Goal: Information Seeking & Learning: Learn about a topic

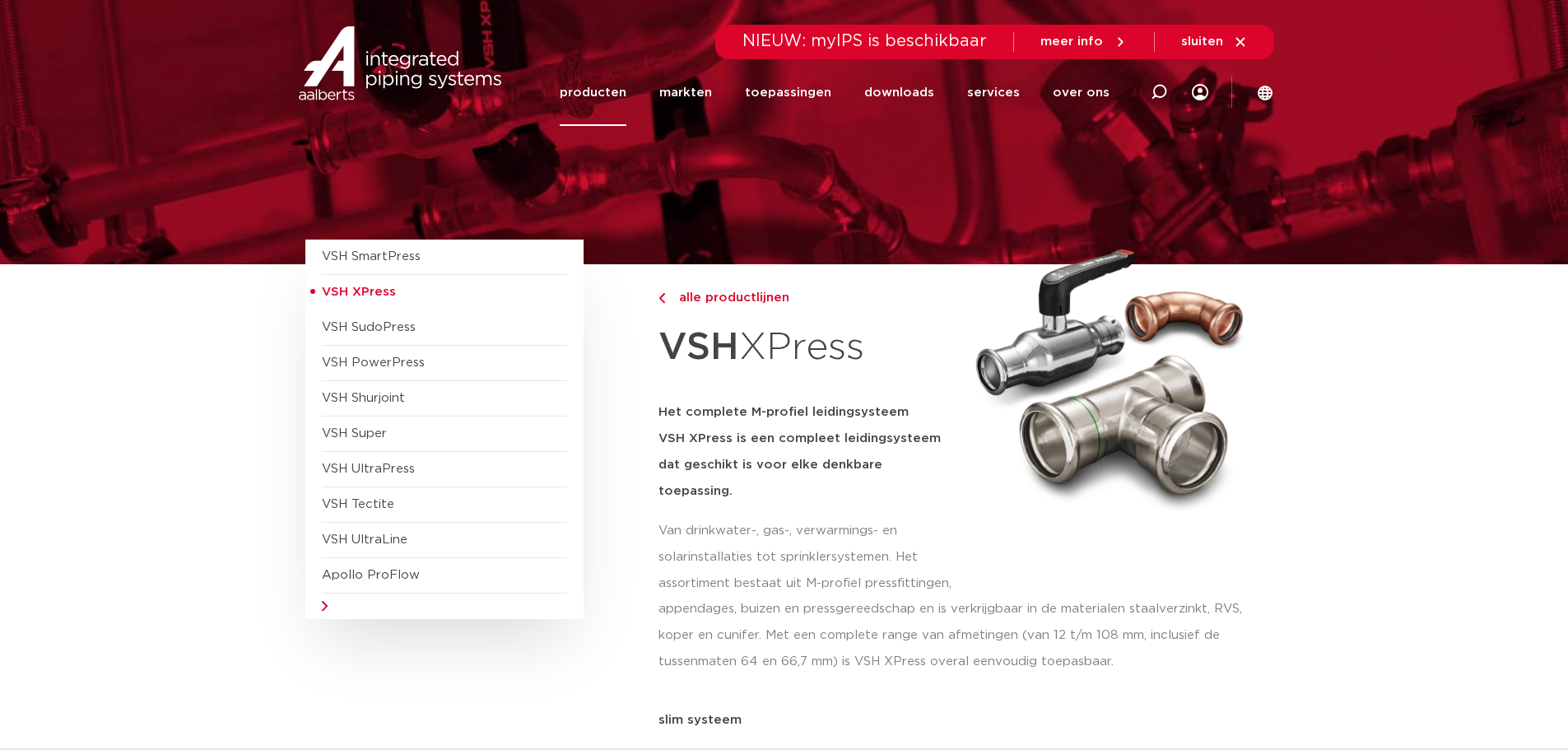
click at [643, 100] on li "producten" at bounding box center [601, 93] width 83 height 67
click at [626, 98] on link "producten" at bounding box center [593, 93] width 67 height 67
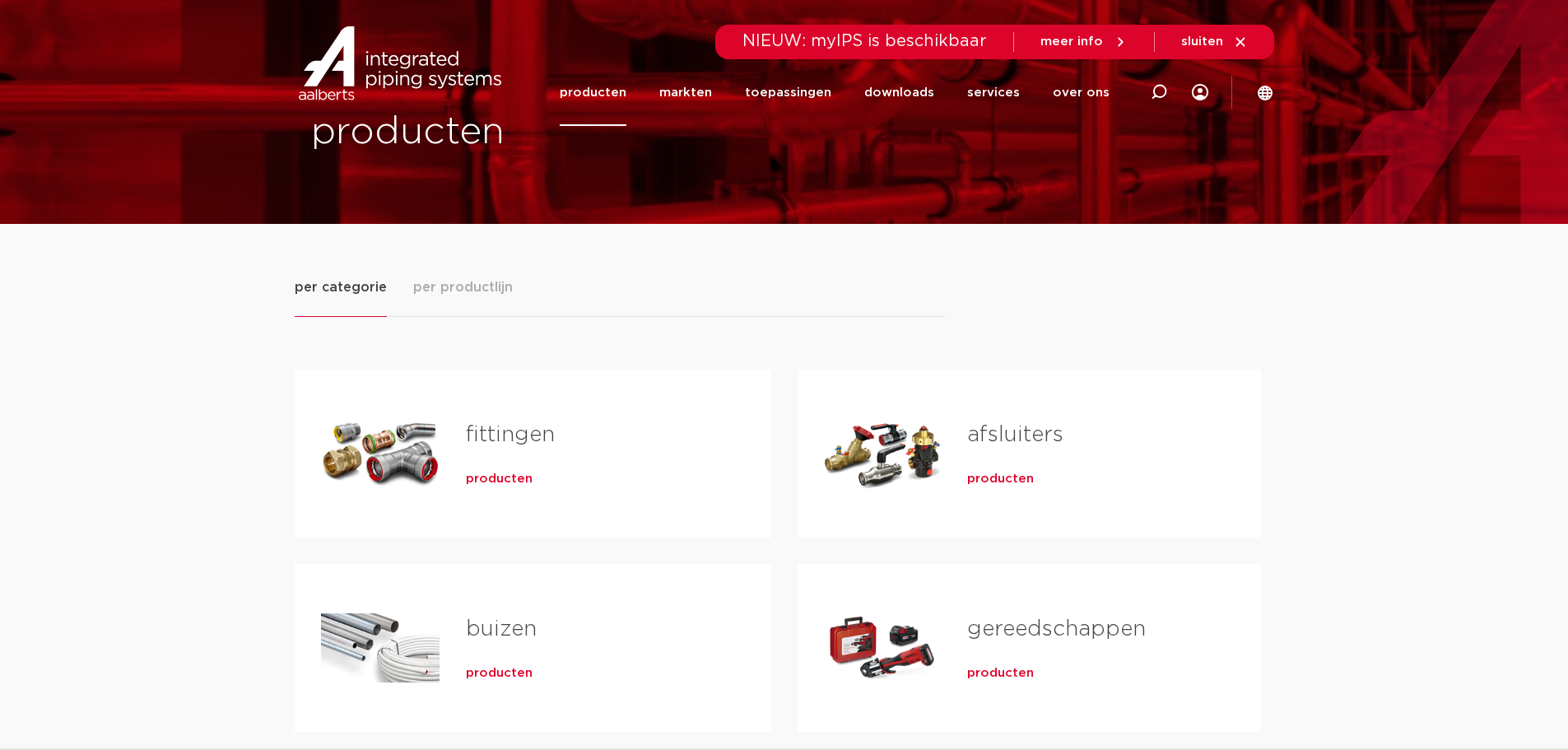
scroll to position [82, 0]
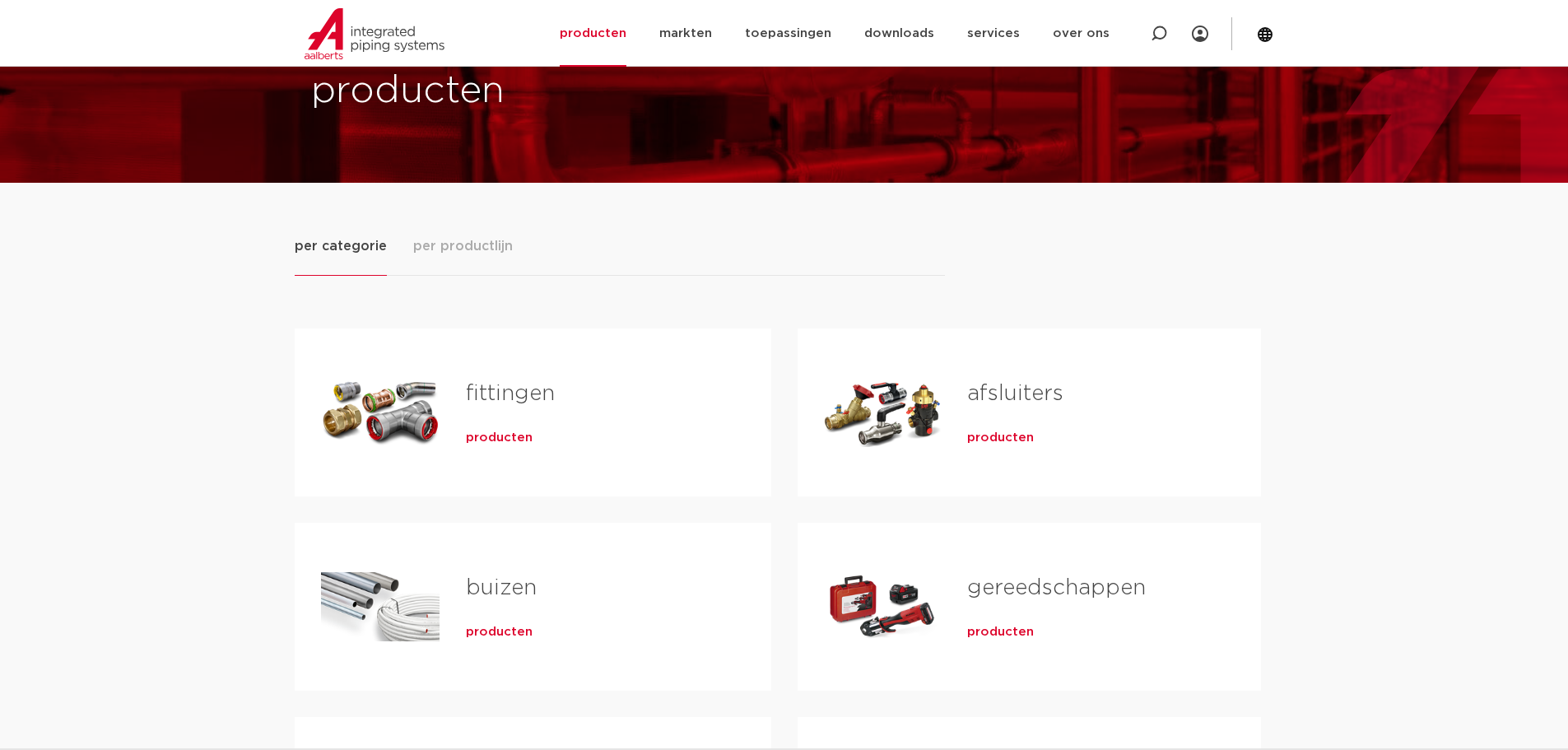
click at [642, 375] on div "fittingen producten" at bounding box center [593, 412] width 306 height 115
click at [483, 437] on span "producten" at bounding box center [499, 438] width 67 height 17
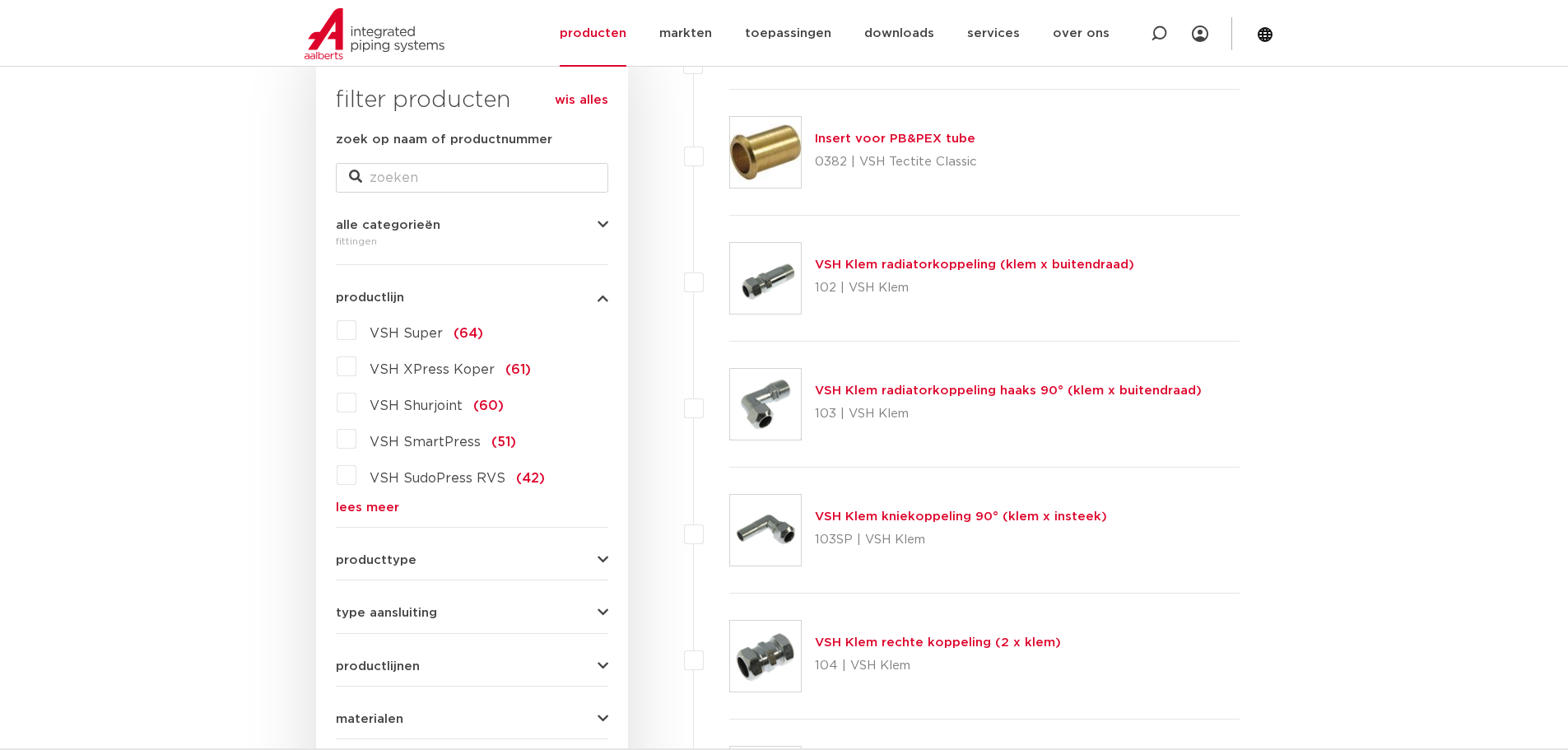
click at [448, 373] on span "VSH XPress Koper" at bounding box center [432, 369] width 125 height 13
click at [0, 0] on input "VSH XPress Koper (61)" at bounding box center [0, 0] width 0 height 0
click at [448, 373] on span "VSH XPress Koper" at bounding box center [432, 369] width 125 height 13
click at [0, 0] on input "VSH XPress Koper (61)" at bounding box center [0, 0] width 0 height 0
click at [371, 506] on link "lees meer" at bounding box center [472, 506] width 272 height 12
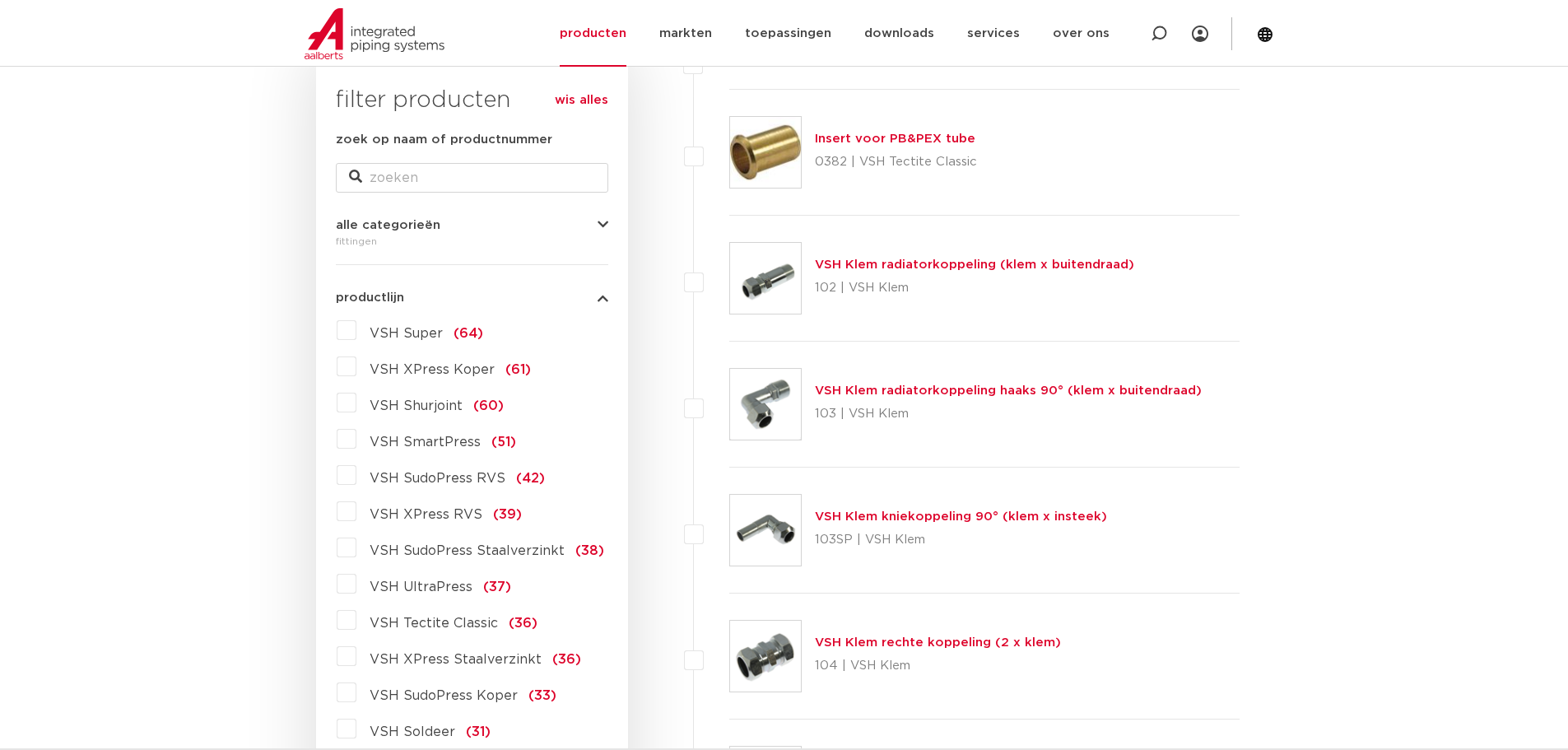
click at [396, 514] on span "VSH XPress RVS" at bounding box center [426, 514] width 113 height 13
click at [0, 0] on input "VSH XPress RVS (39)" at bounding box center [0, 0] width 0 height 0
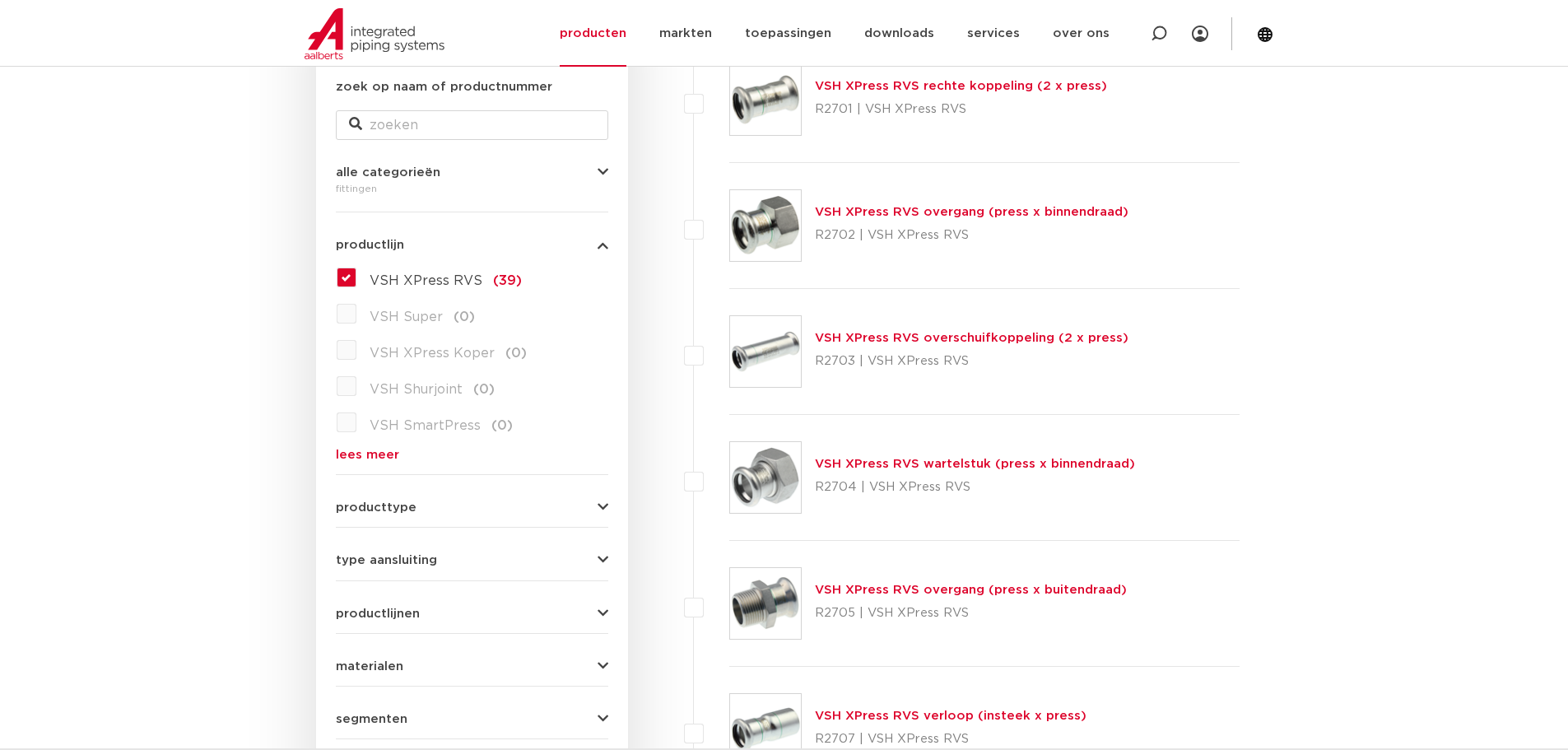
scroll to position [349, 0]
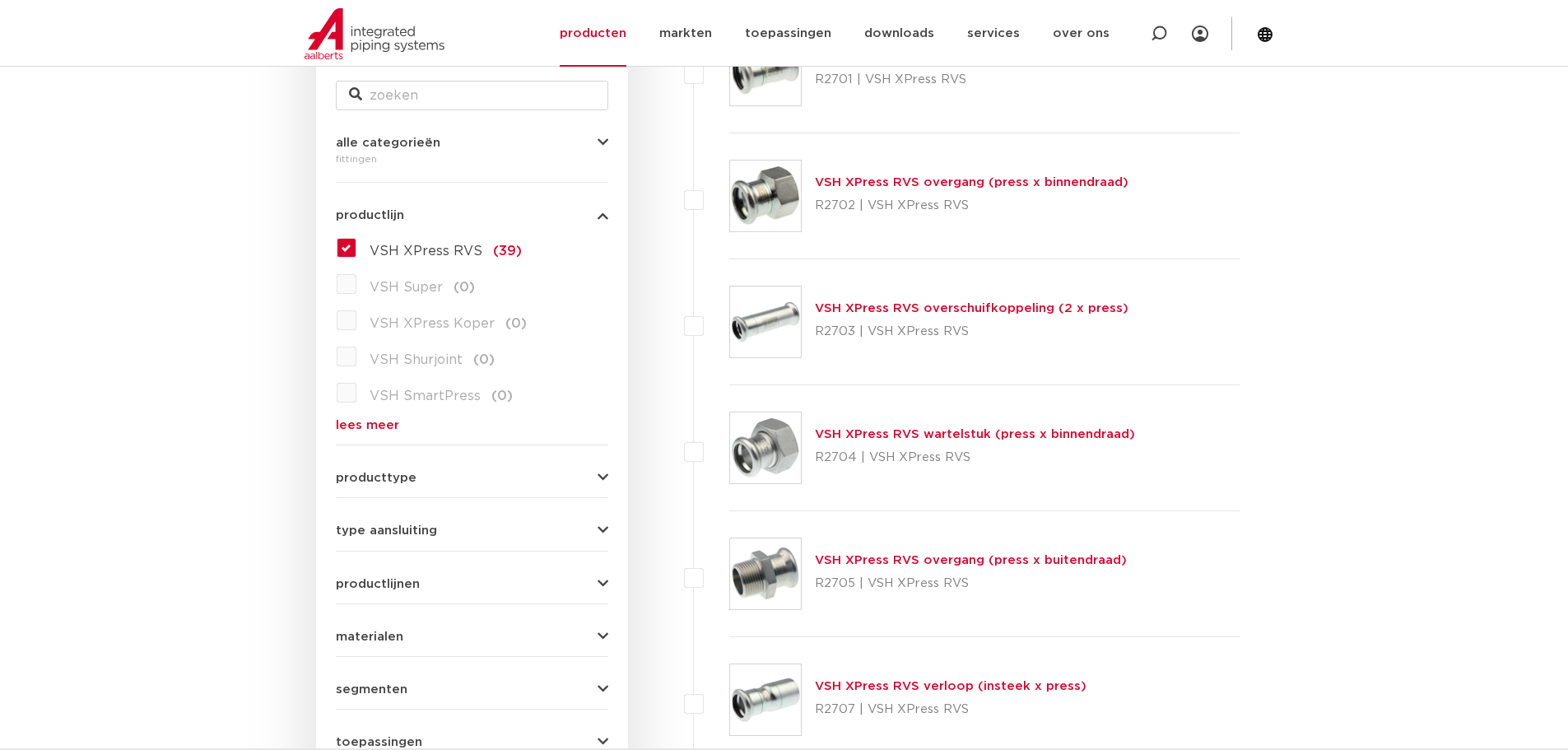
click at [875, 434] on link "VSH XPress RVS wartelstuk (press x binnendraad)" at bounding box center [975, 433] width 320 height 12
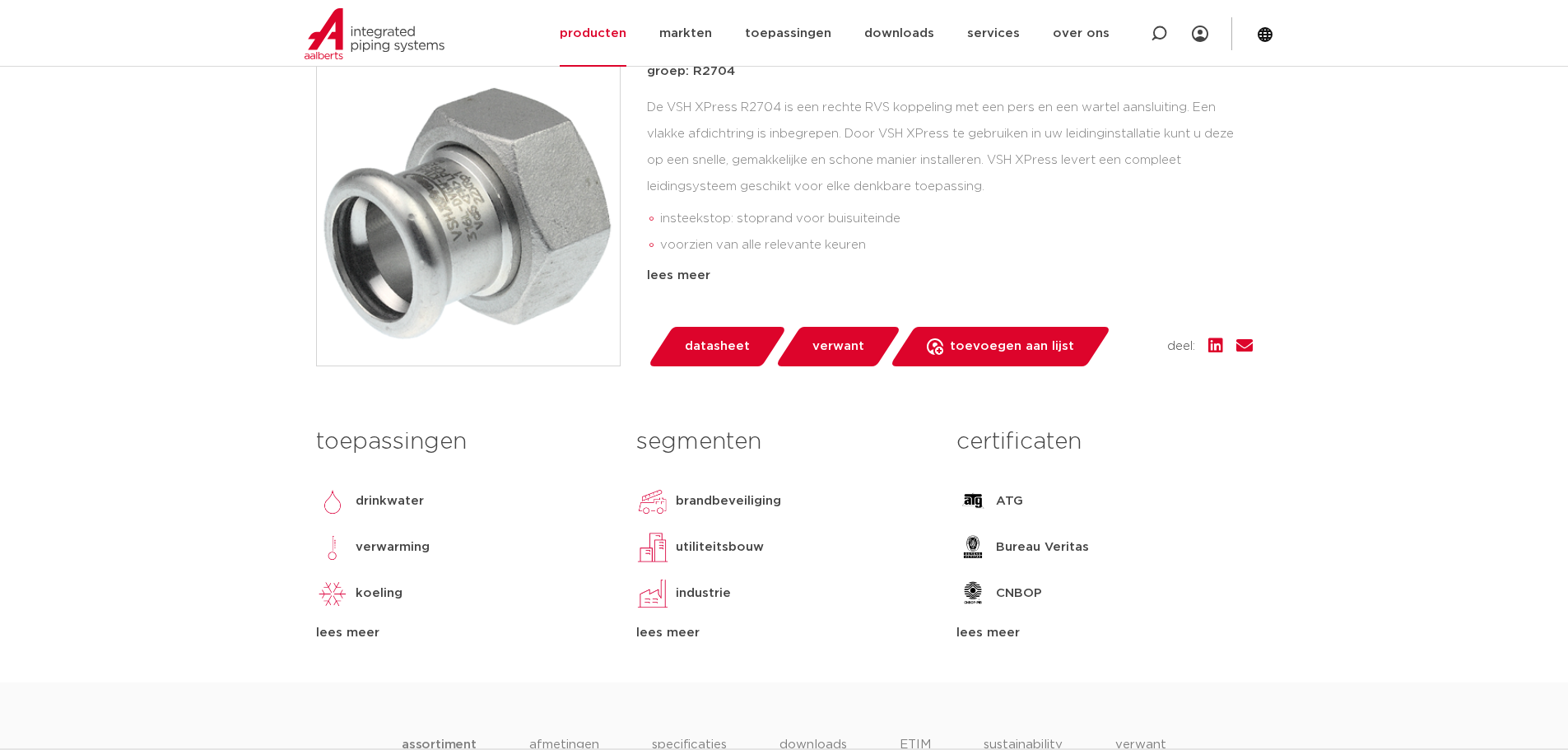
scroll to position [165, 0]
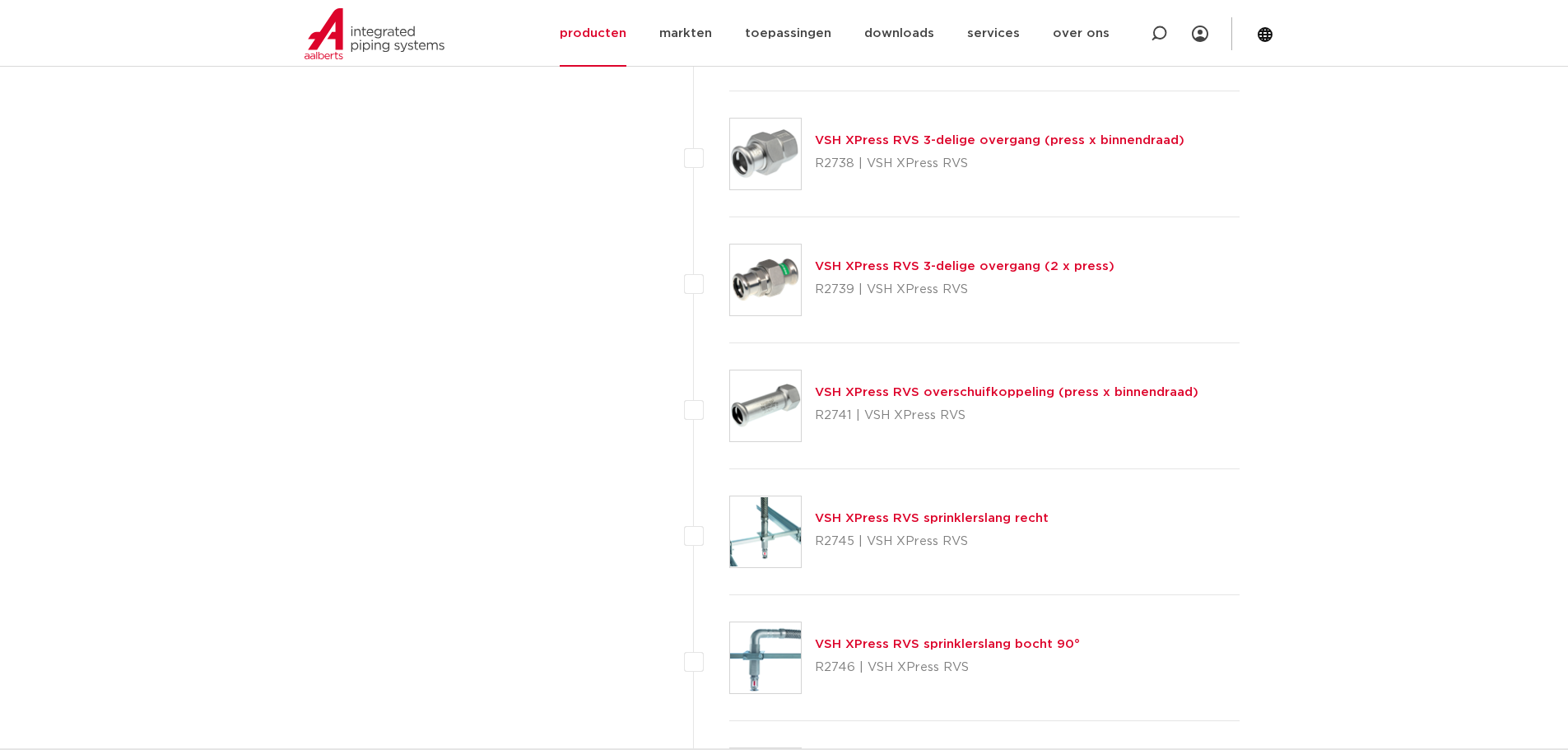
scroll to position [3641, 0]
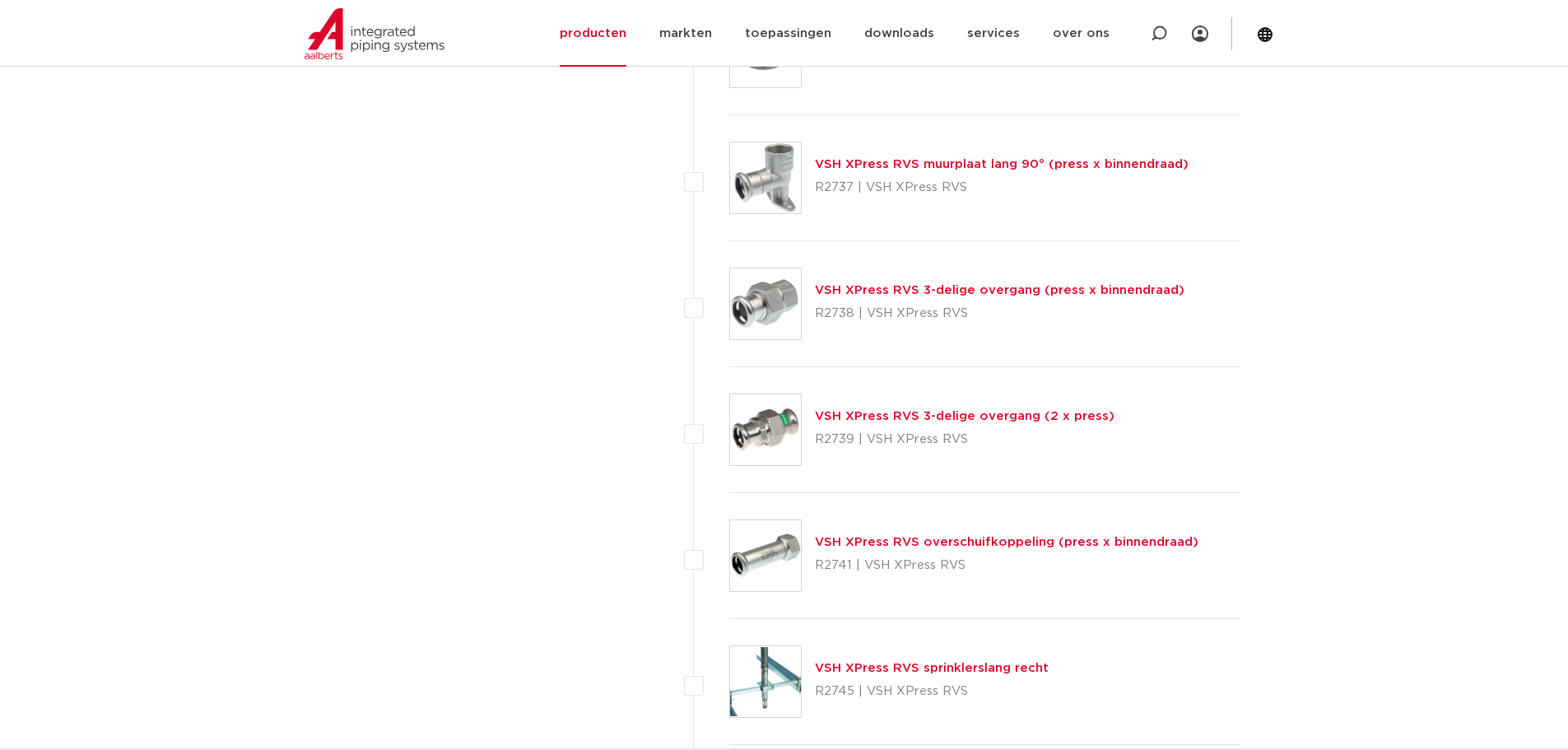
click at [997, 290] on link "VSH XPress RVS 3-delige overgang (press x binnendraad)" at bounding box center [999, 290] width 370 height 12
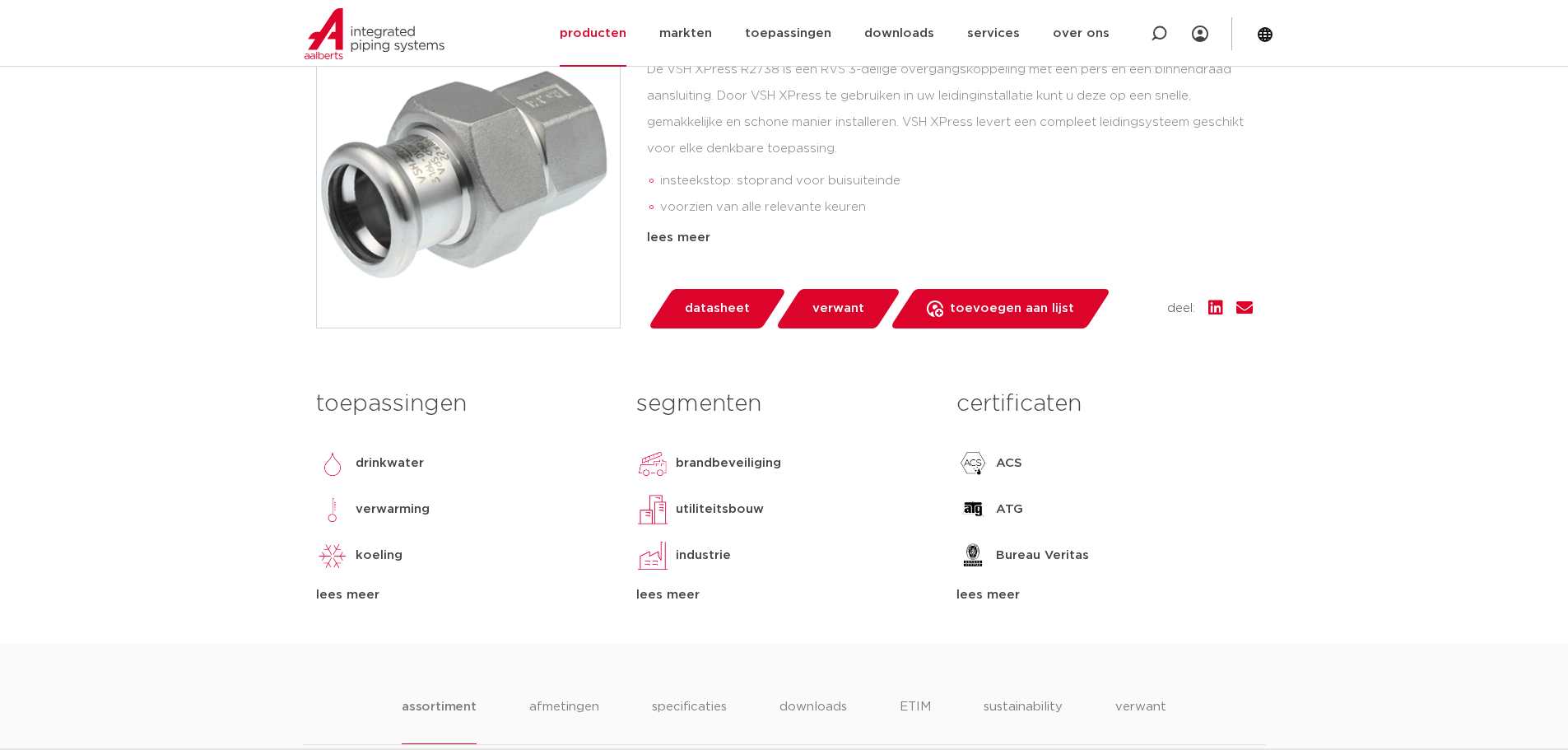
scroll to position [247, 0]
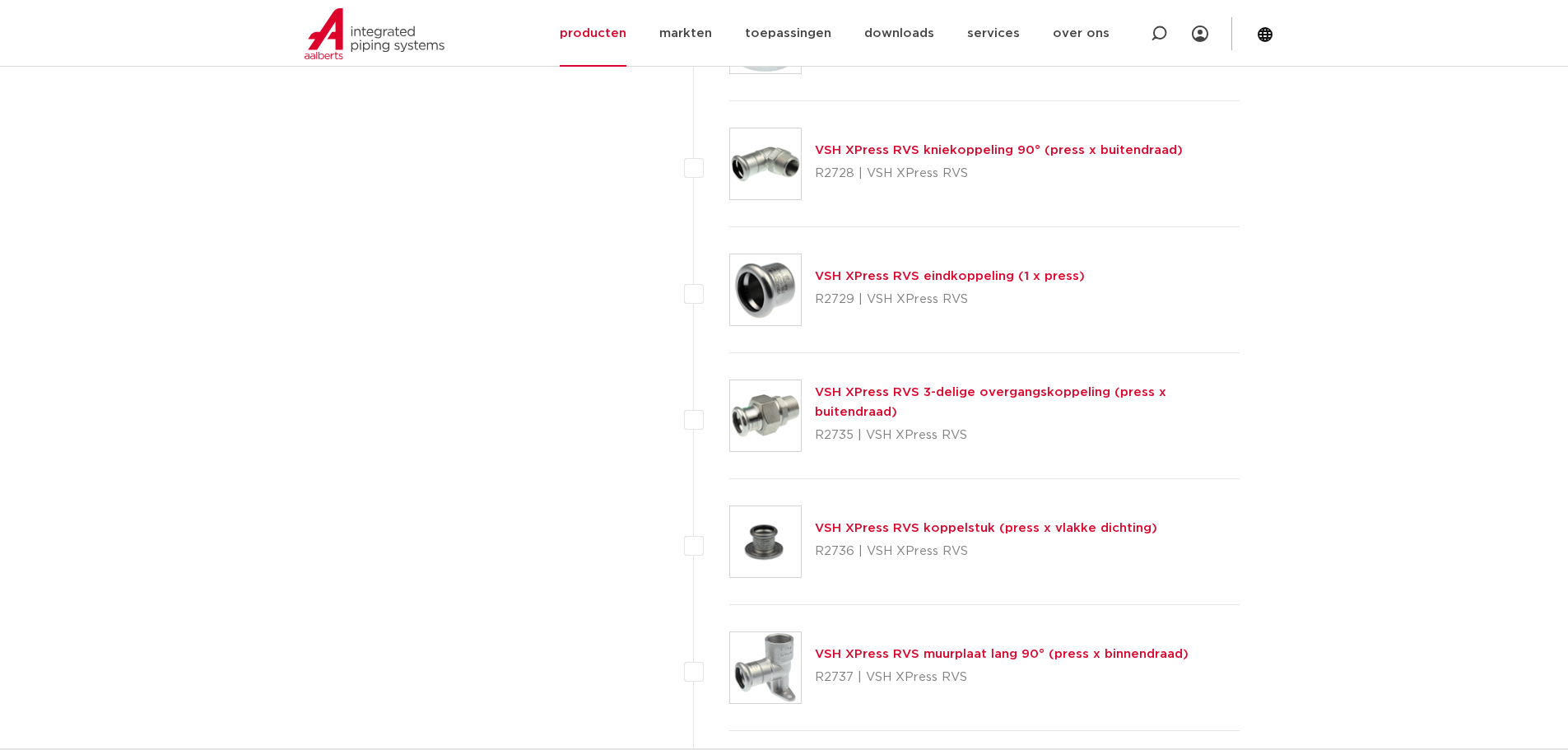
scroll to position [3147, 0]
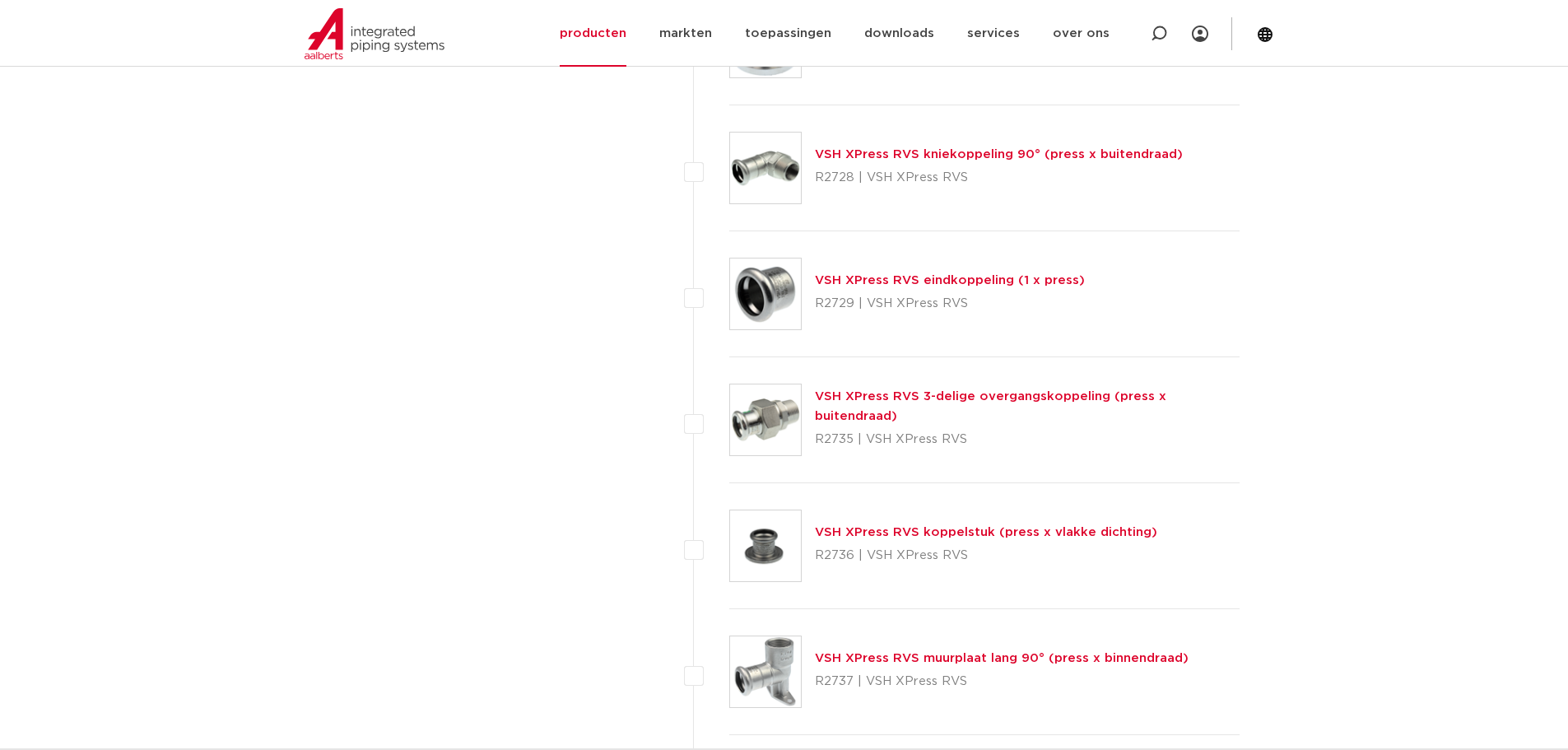
click at [985, 404] on link "VSH XPress RVS 3-delige overgangskoppeling (press x buitendraad)" at bounding box center [991, 406] width 352 height 32
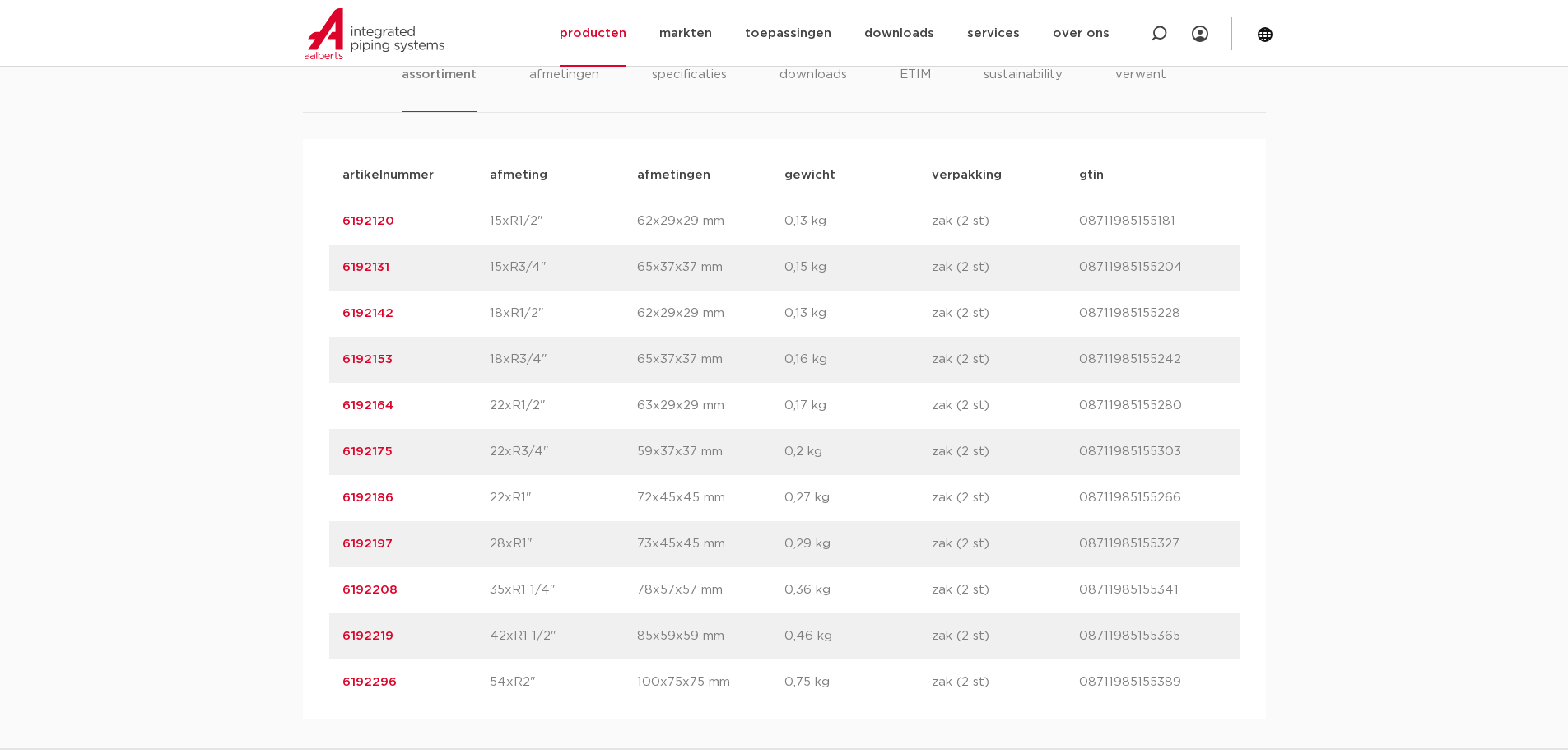
scroll to position [1317, 0]
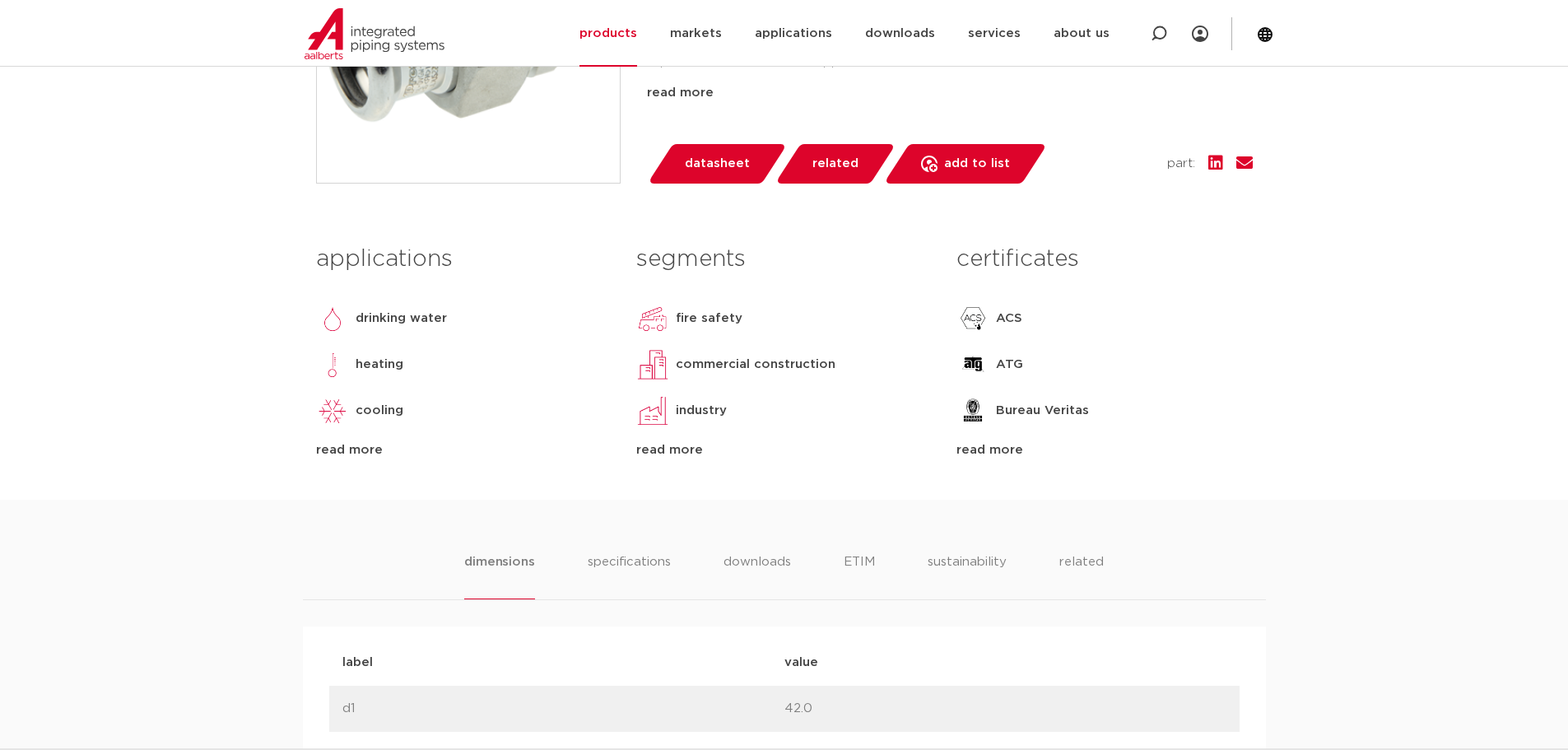
scroll to position [494, 0]
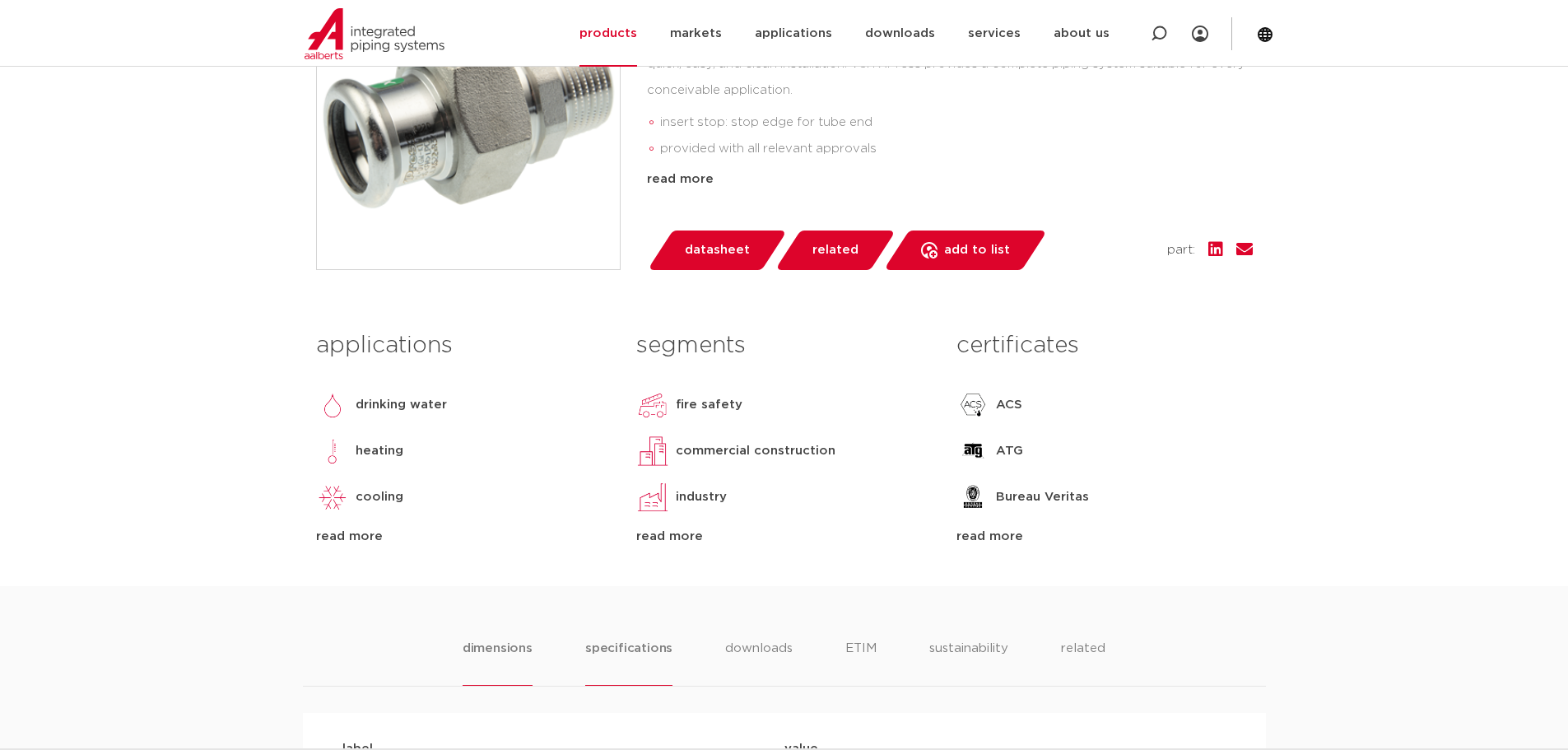
click at [648, 646] on font "specifications" at bounding box center [629, 647] width 87 height 12
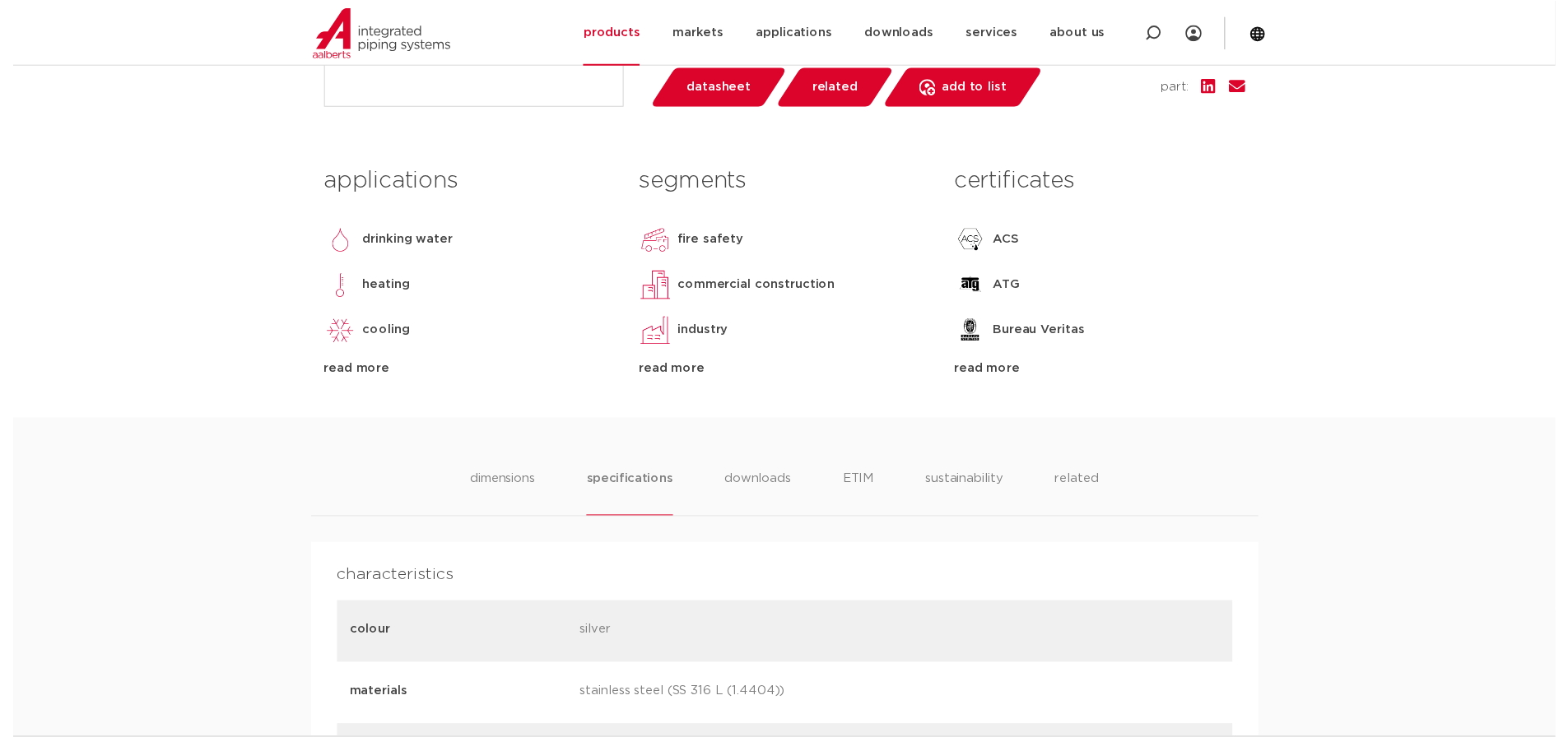
scroll to position [658, 0]
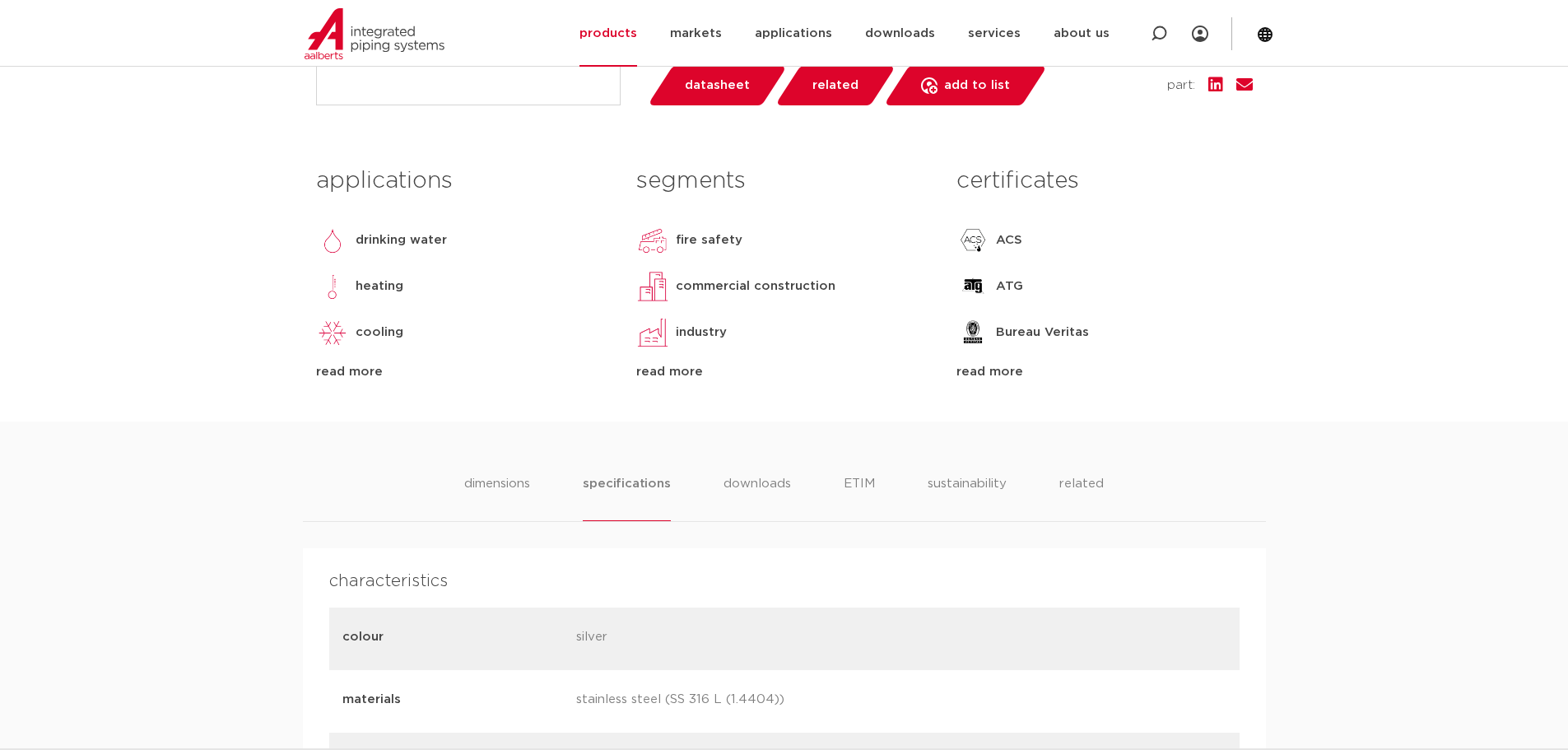
click at [730, 86] on font "datasheet" at bounding box center [718, 84] width 65 height 12
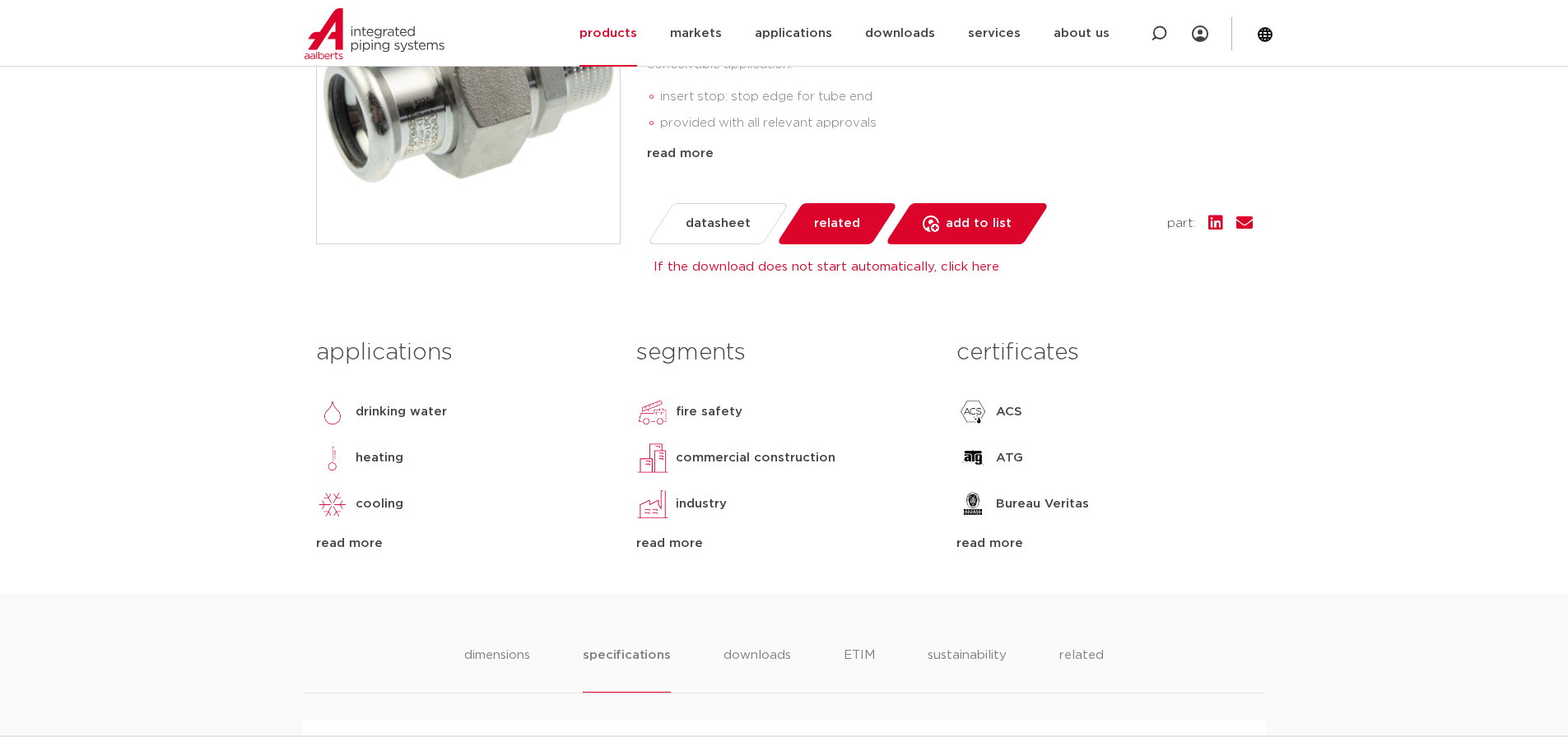
scroll to position [493, 0]
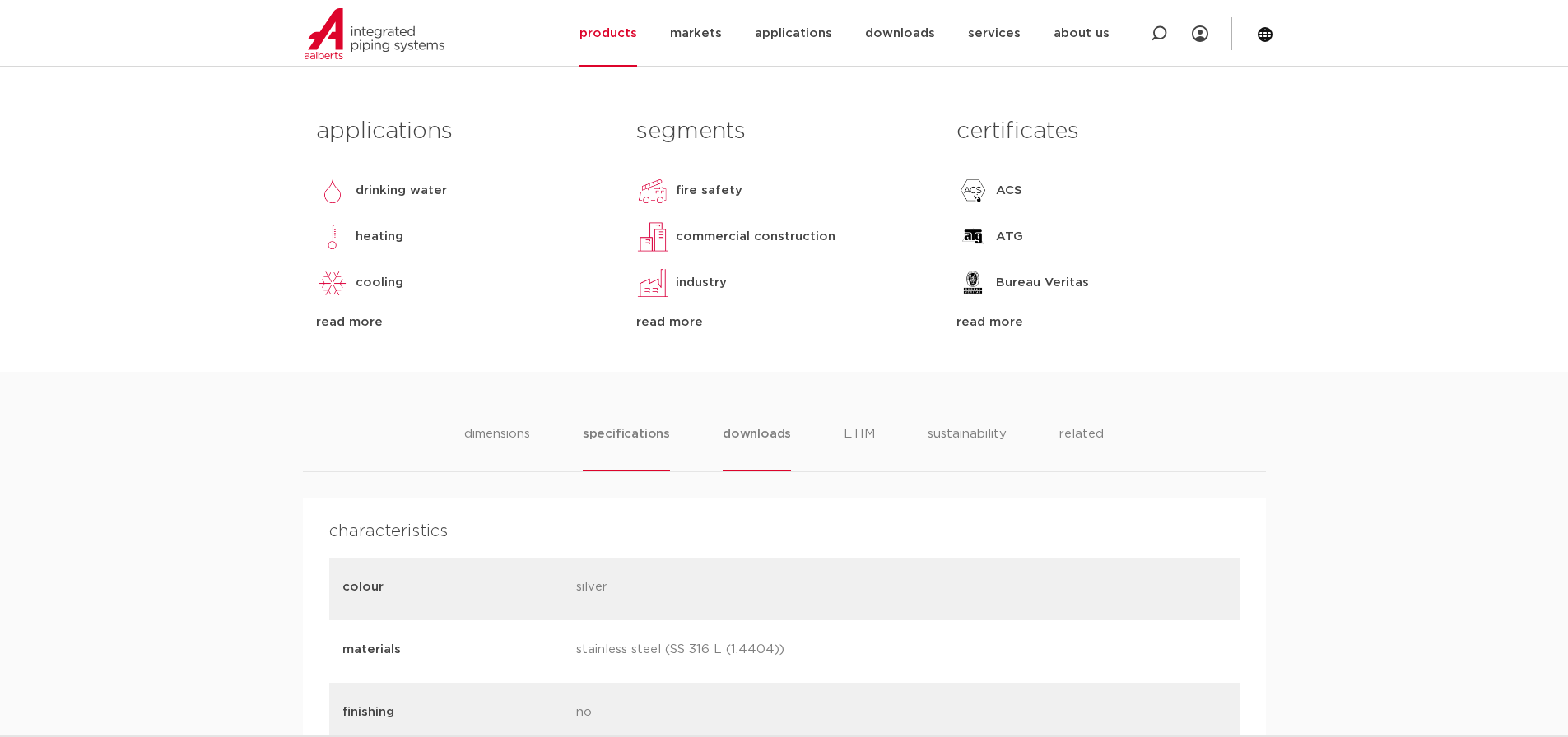
click at [759, 432] on font "downloads" at bounding box center [757, 433] width 69 height 12
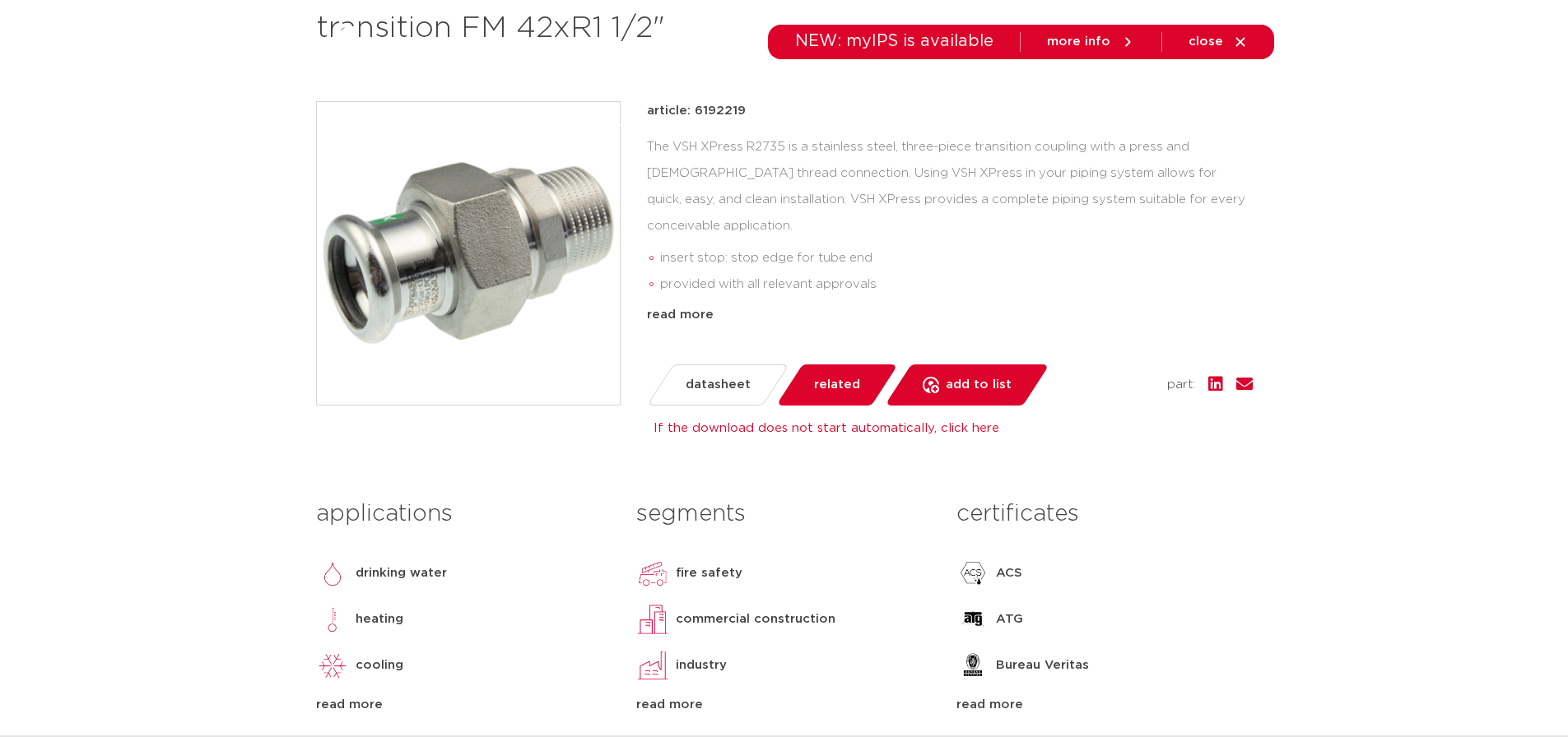
scroll to position [411, 0]
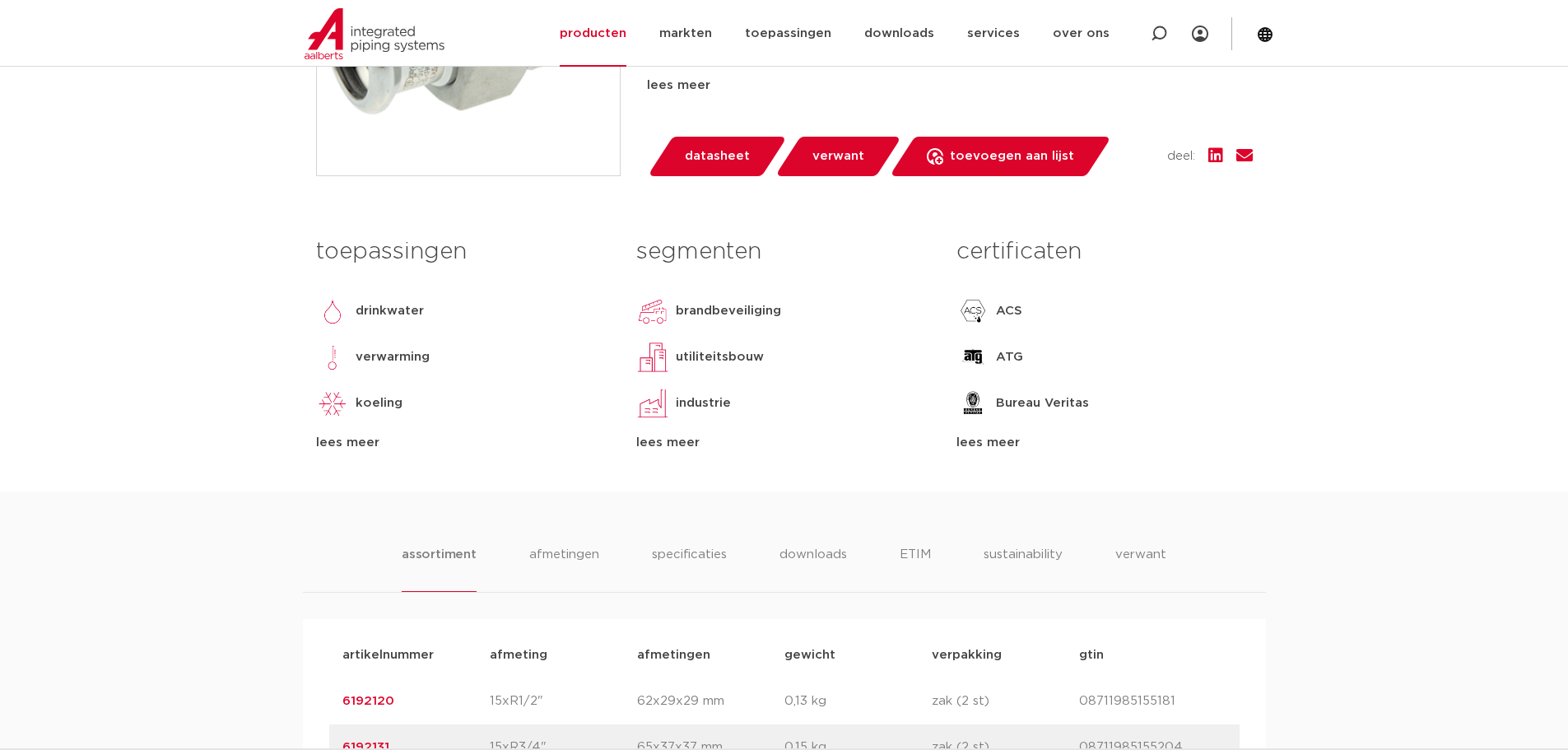
scroll to position [247, 0]
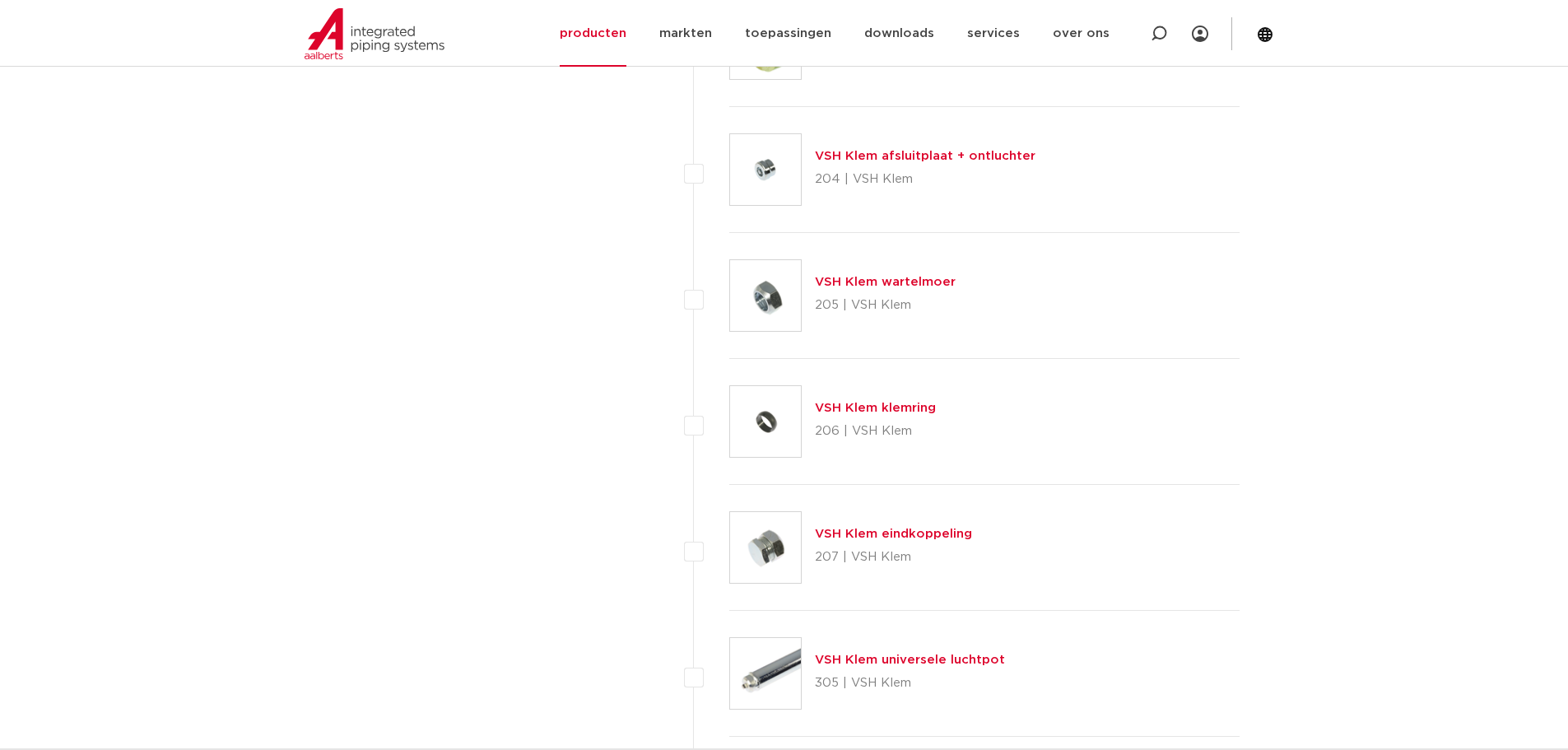
scroll to position [3147, 0]
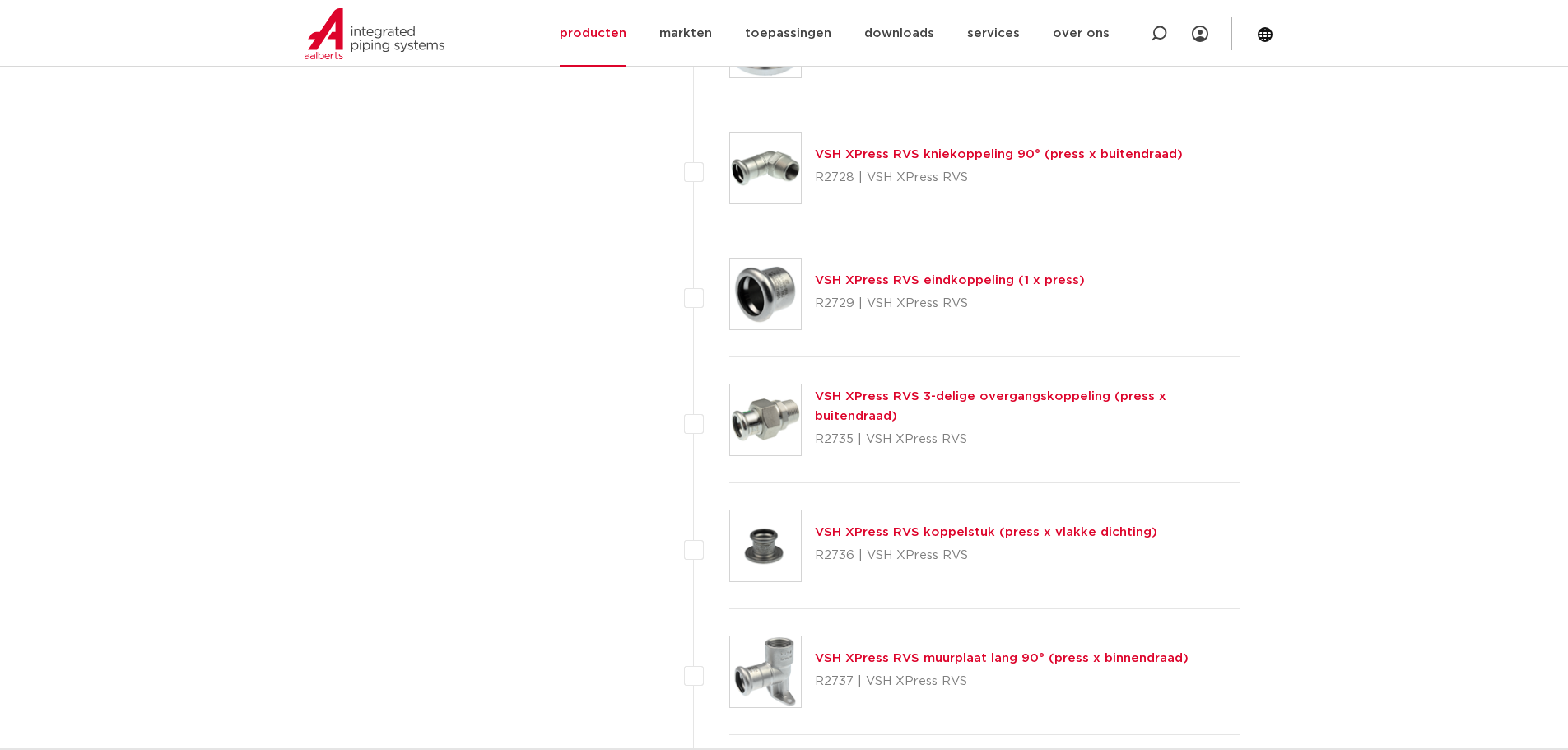
click at [1037, 409] on link "VSH XPress RVS 3-delige overgangskoppeling (press x buitendraad)" at bounding box center [991, 406] width 352 height 32
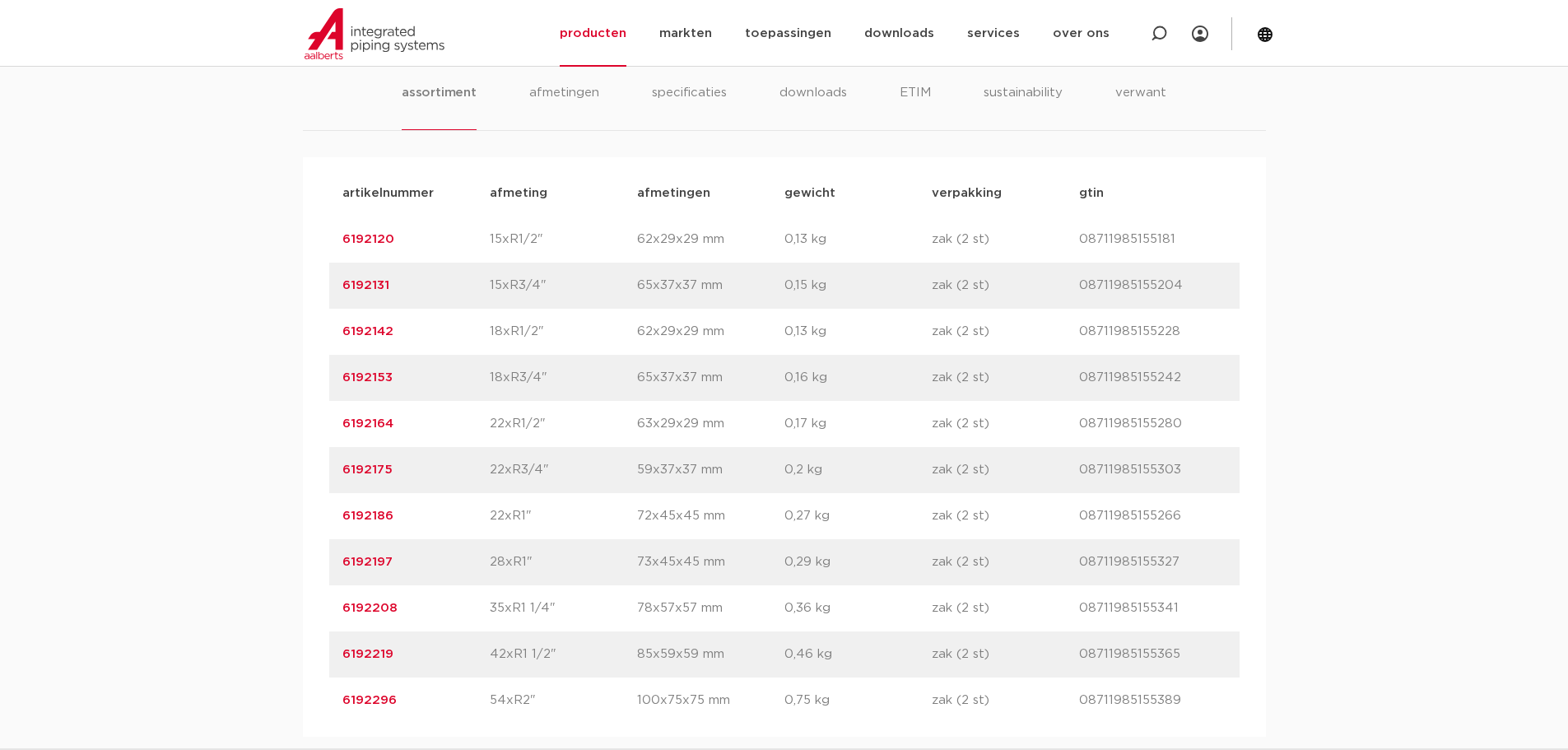
scroll to position [1234, 0]
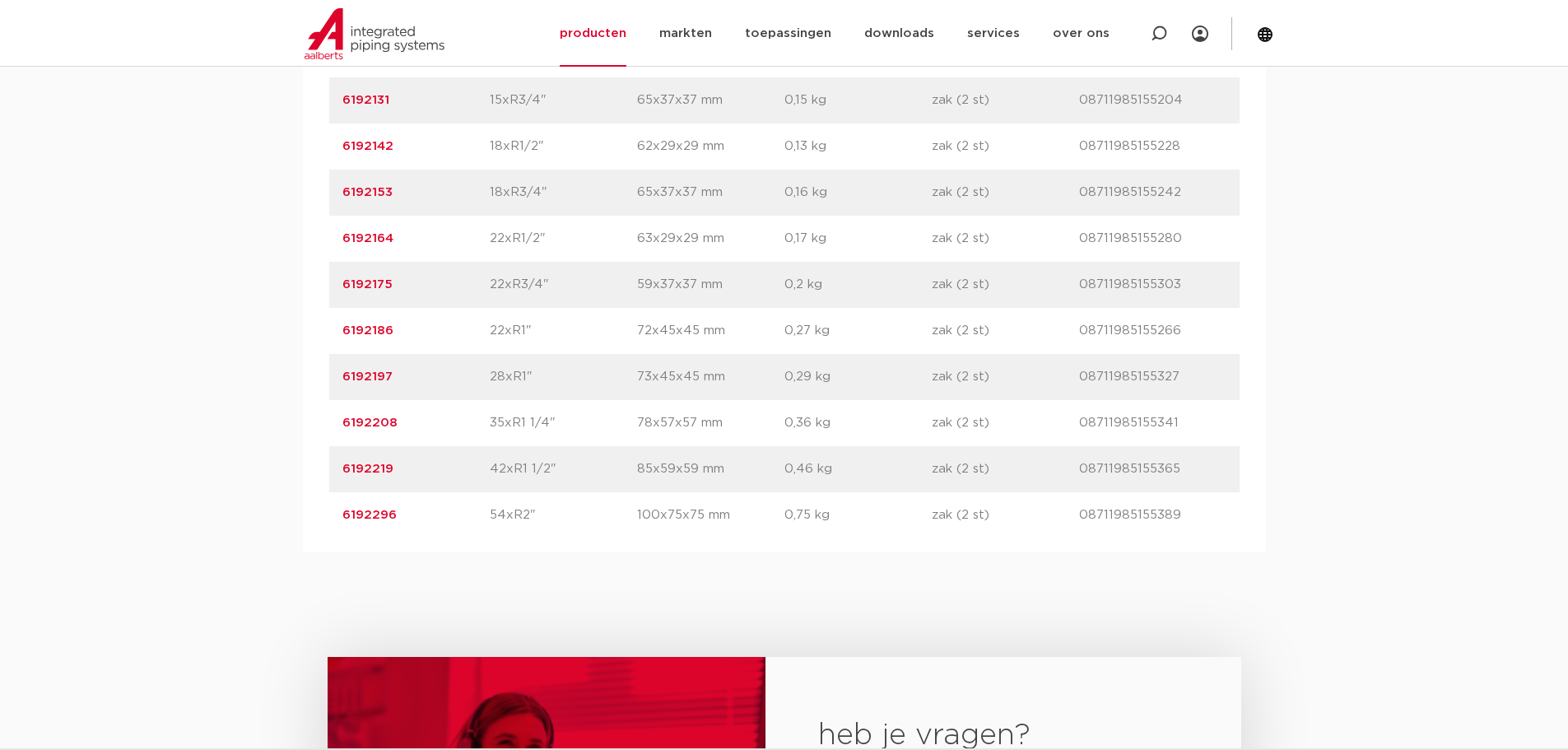
click at [378, 240] on link "6192164" at bounding box center [368, 238] width 51 height 12
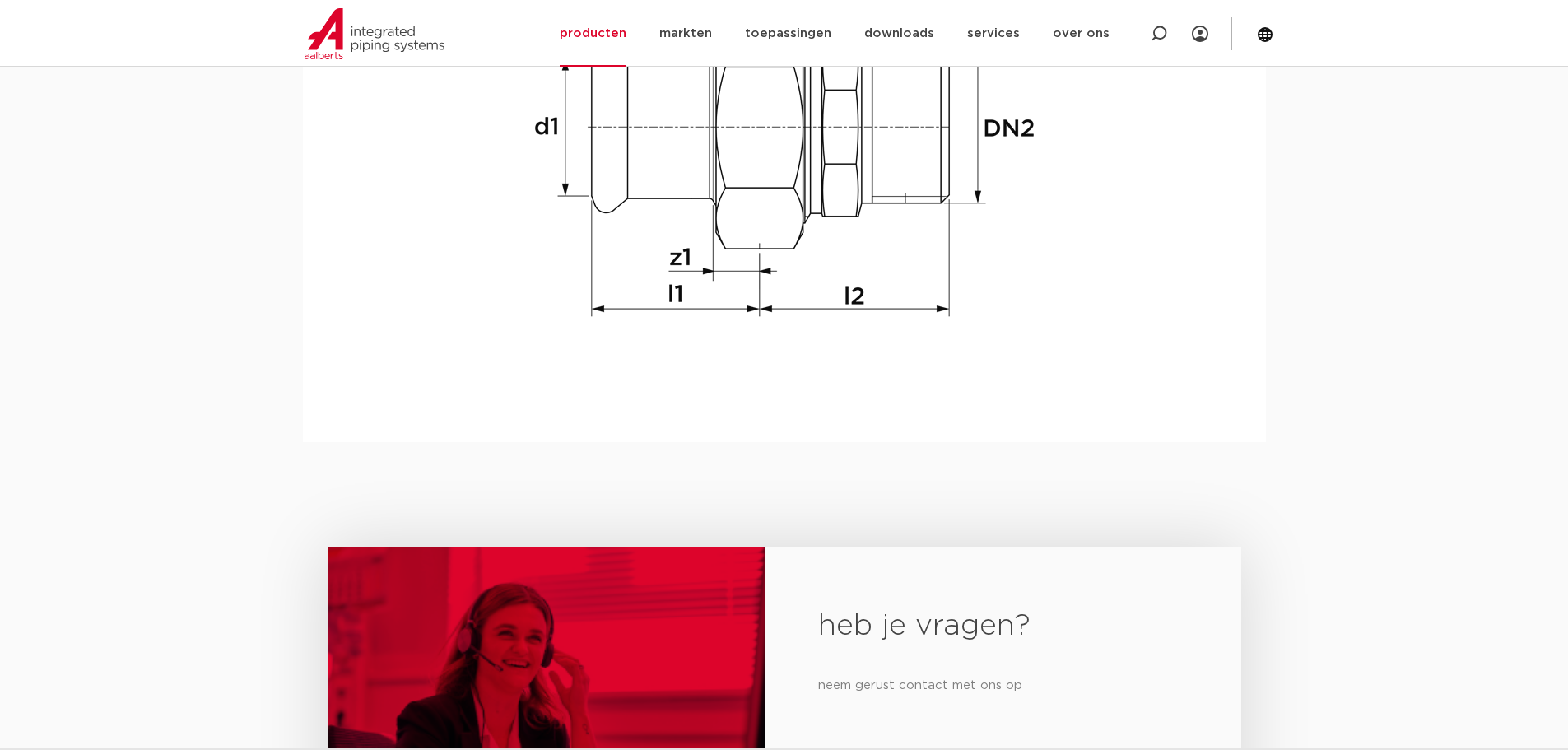
scroll to position [2140, 0]
